Goal: Transaction & Acquisition: Purchase product/service

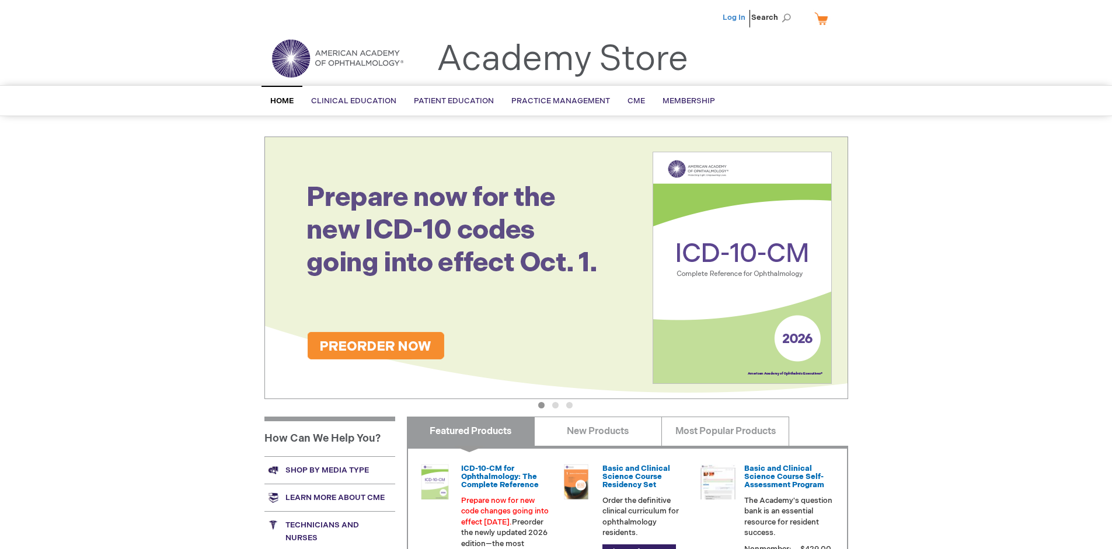
click at [735, 18] on link "Log In" at bounding box center [734, 17] width 23 height 9
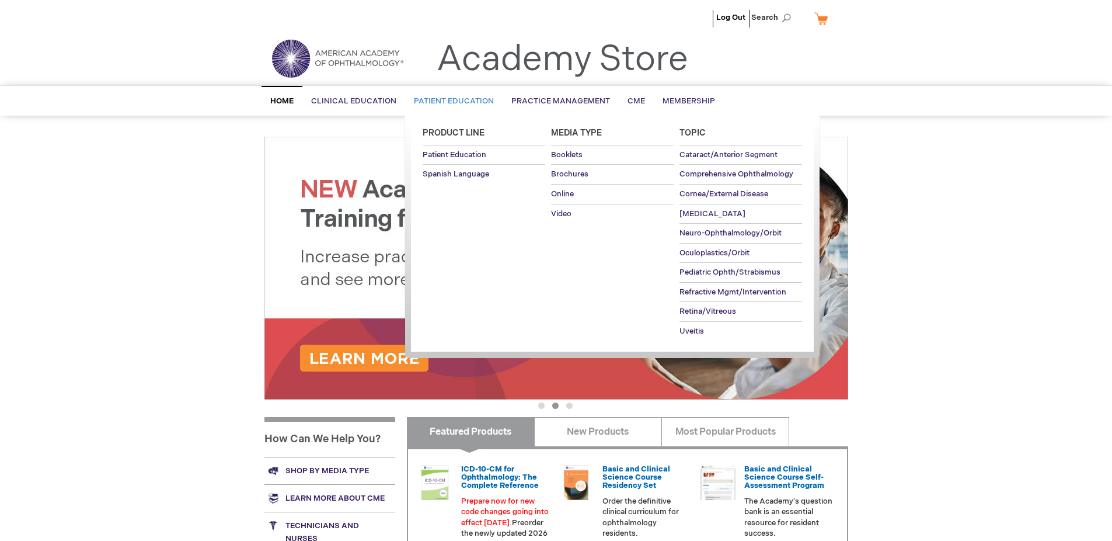
click at [451, 101] on span "Patient Education" at bounding box center [454, 100] width 80 height 9
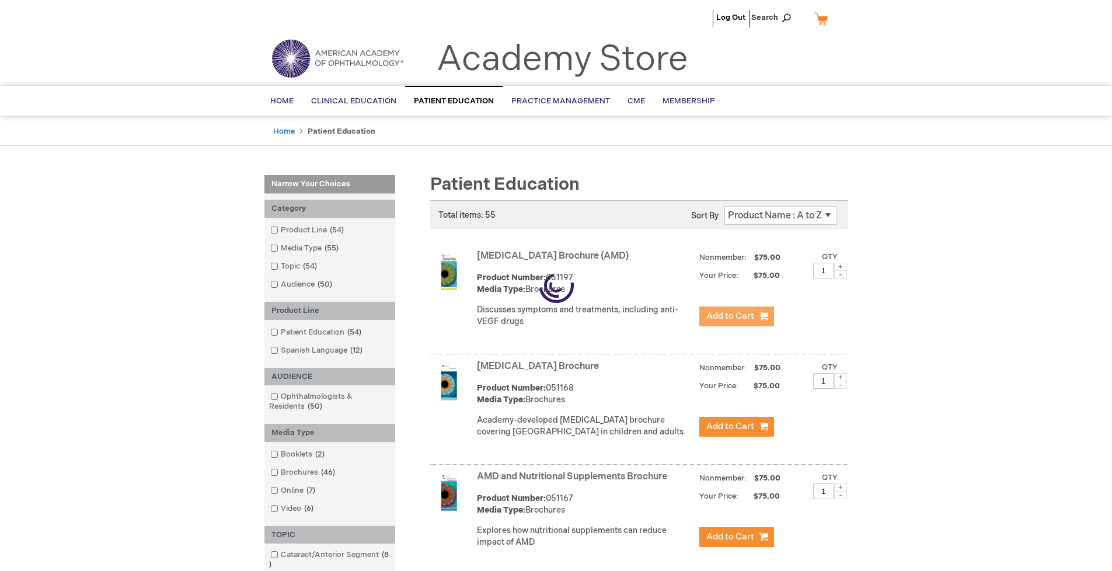
click at [736, 316] on span "Add to Cart" at bounding box center [730, 316] width 48 height 11
